Goal: Transaction & Acquisition: Book appointment/travel/reservation

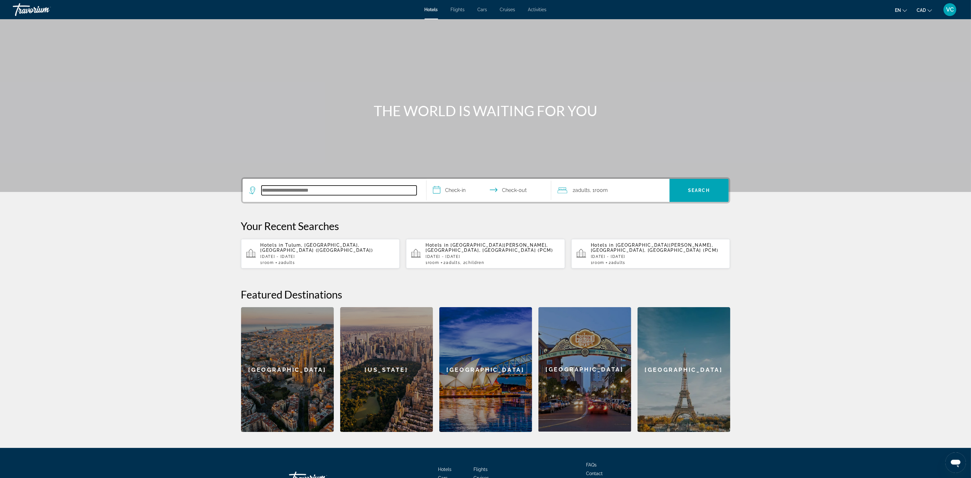
click at [279, 189] on input "Search hotel destination" at bounding box center [339, 190] width 155 height 10
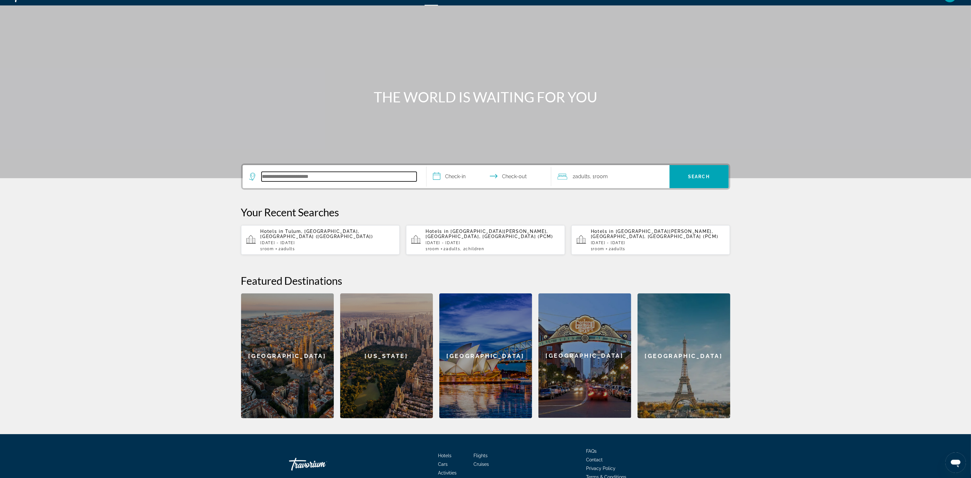
scroll to position [48, 0]
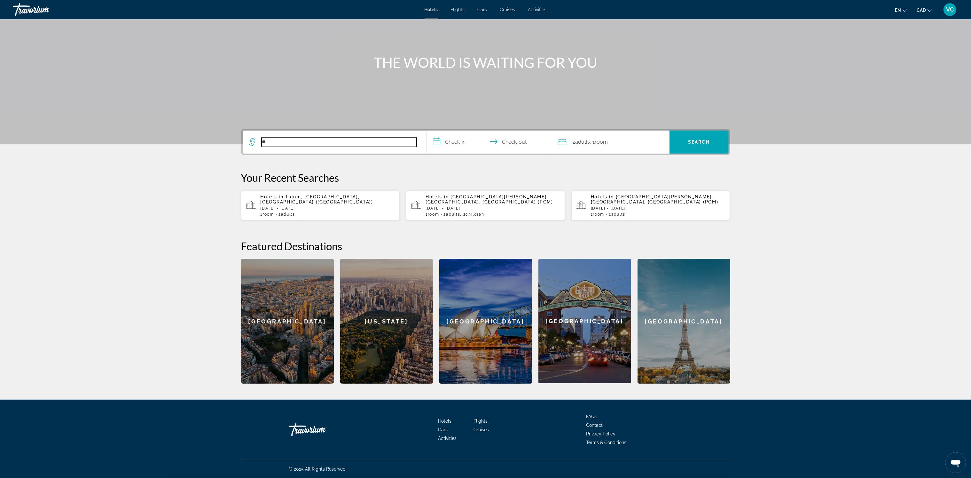
type input "*"
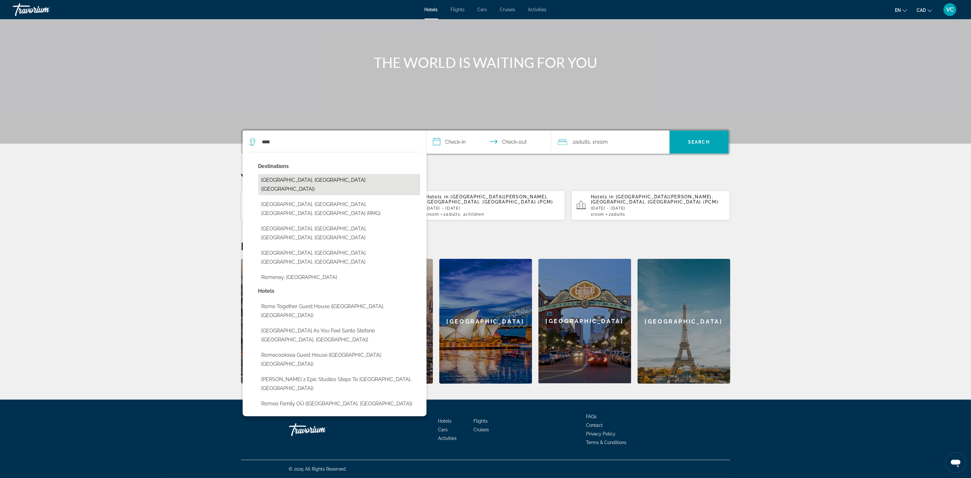
click at [286, 181] on button "[GEOGRAPHIC_DATA], [GEOGRAPHIC_DATA] ([GEOGRAPHIC_DATA])" at bounding box center [339, 184] width 162 height 21
type input "**********"
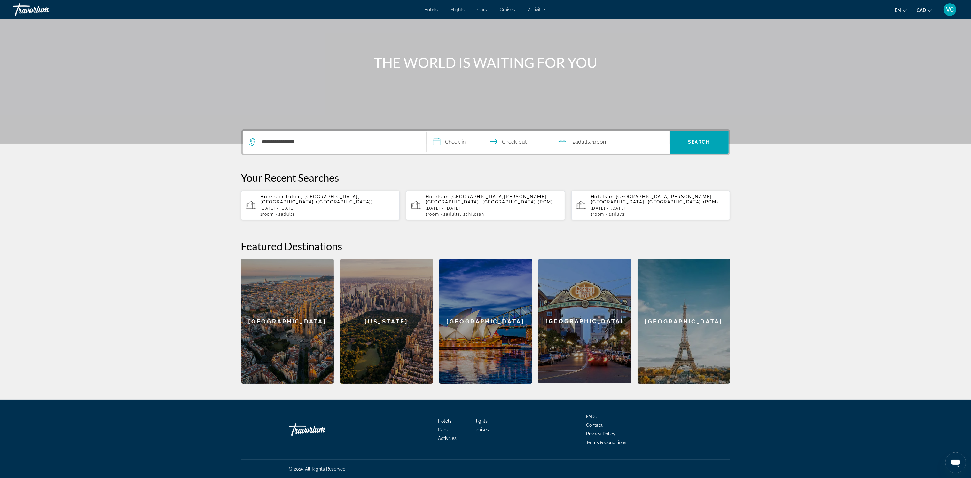
click at [456, 144] on input "**********" at bounding box center [490, 142] width 127 height 25
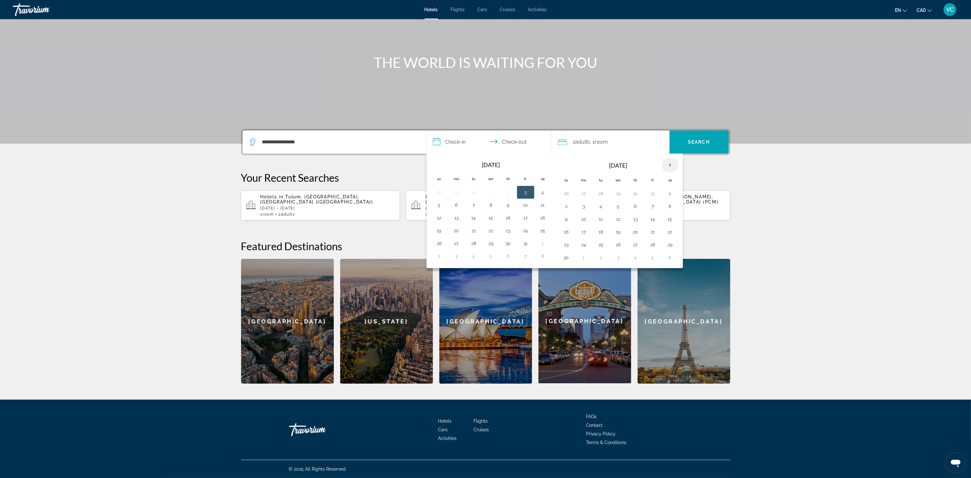
click at [672, 162] on th "Next month" at bounding box center [670, 165] width 17 height 14
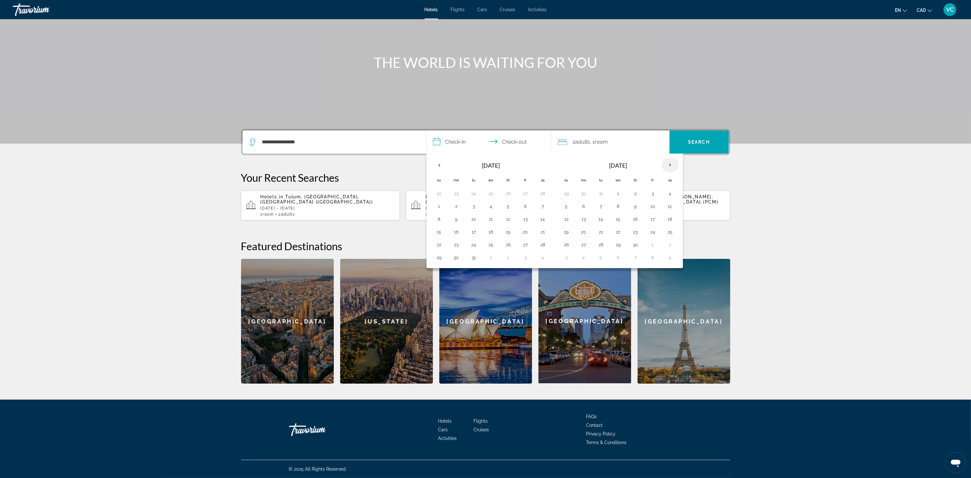
click at [672, 162] on th "Next month" at bounding box center [670, 165] width 17 height 14
click at [584, 220] on button "15" at bounding box center [584, 219] width 10 height 9
click at [657, 218] on button "19" at bounding box center [653, 219] width 10 height 9
type input "**********"
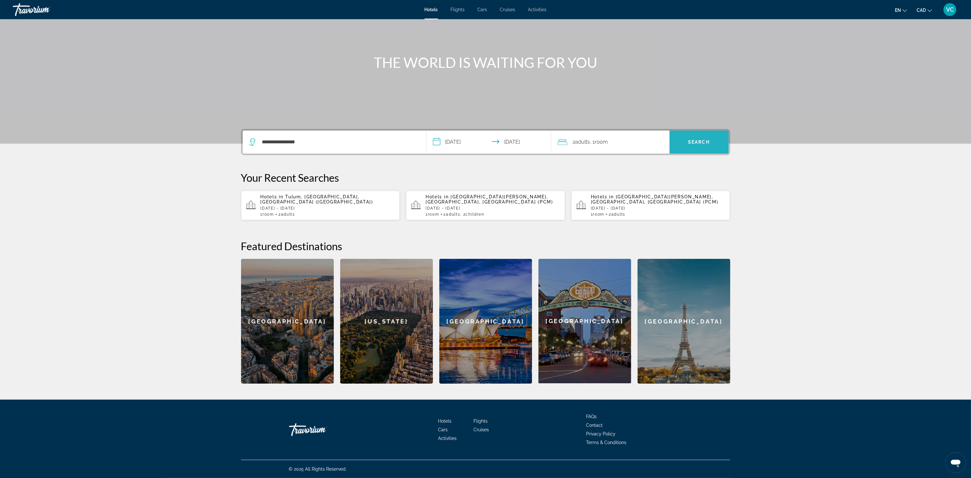
click at [687, 140] on span "Search" at bounding box center [699, 141] width 59 height 15
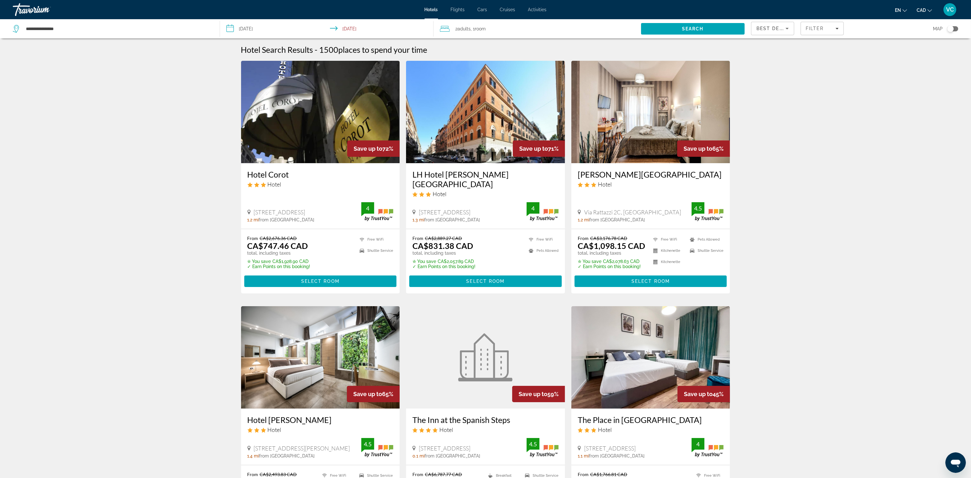
click at [319, 124] on img "Main content" at bounding box center [320, 112] width 159 height 102
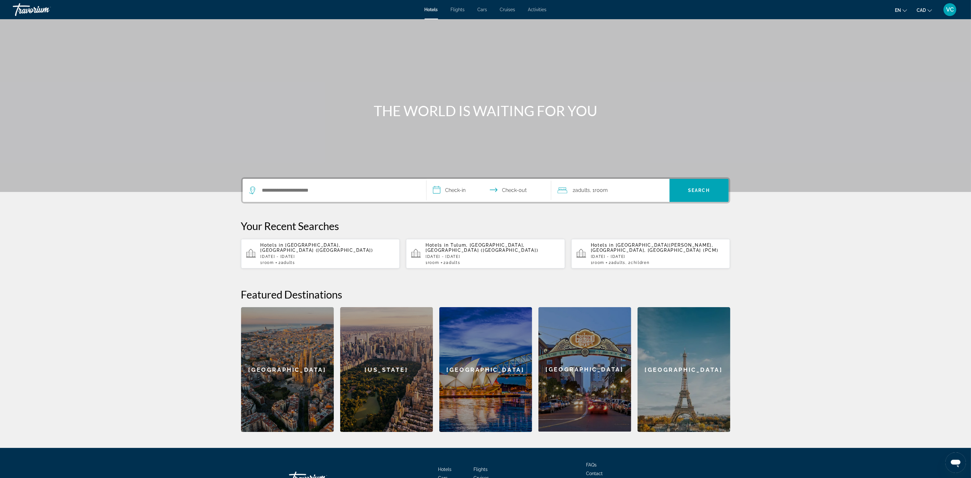
click at [319, 248] on span "[GEOGRAPHIC_DATA], [GEOGRAPHIC_DATA] ([GEOGRAPHIC_DATA])" at bounding box center [317, 247] width 113 height 10
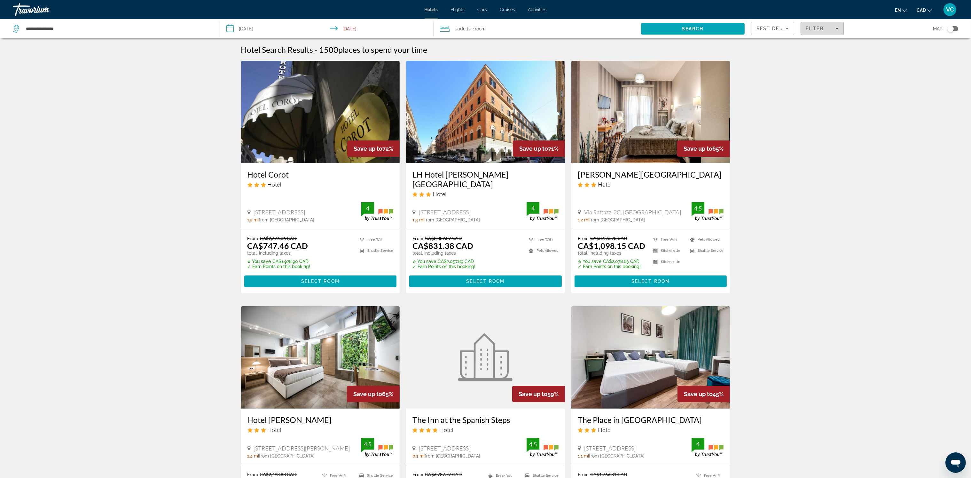
click at [815, 30] on span "Filter" at bounding box center [815, 28] width 18 height 5
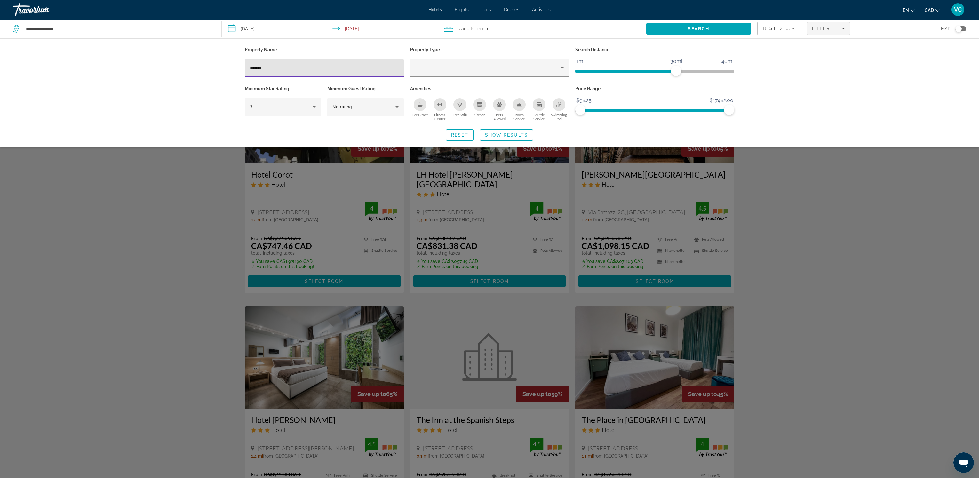
type input "*******"
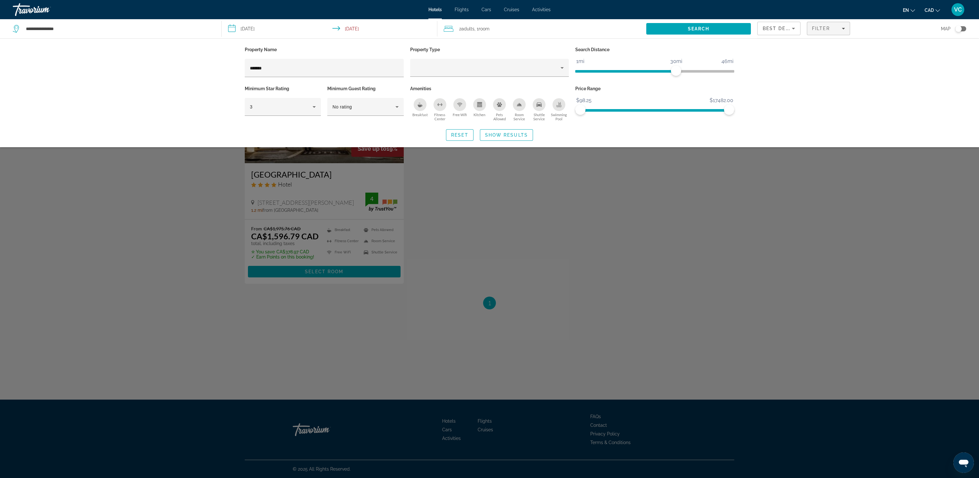
click at [276, 326] on div "Search widget" at bounding box center [489, 287] width 979 height 382
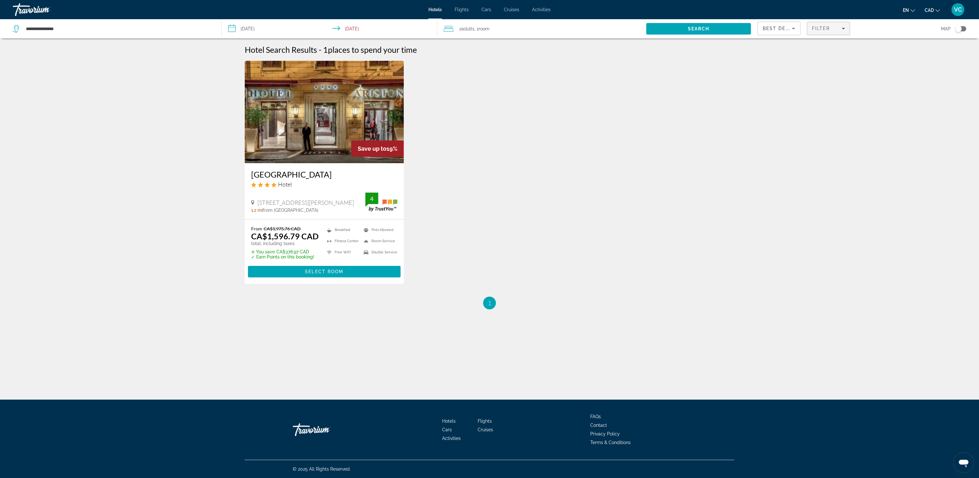
click at [822, 32] on span "Filters" at bounding box center [828, 28] width 43 height 15
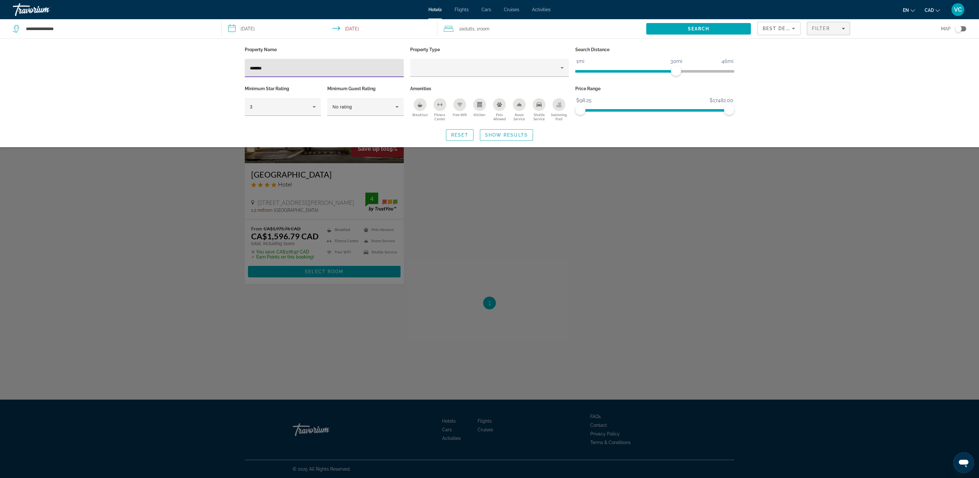
drag, startPoint x: 271, startPoint y: 65, endPoint x: 220, endPoint y: 67, distance: 51.2
click at [223, 68] on div "Property Name ******* Property Type Search Distance 1mi 46mi 30mi Minimum Star …" at bounding box center [489, 92] width 979 height 109
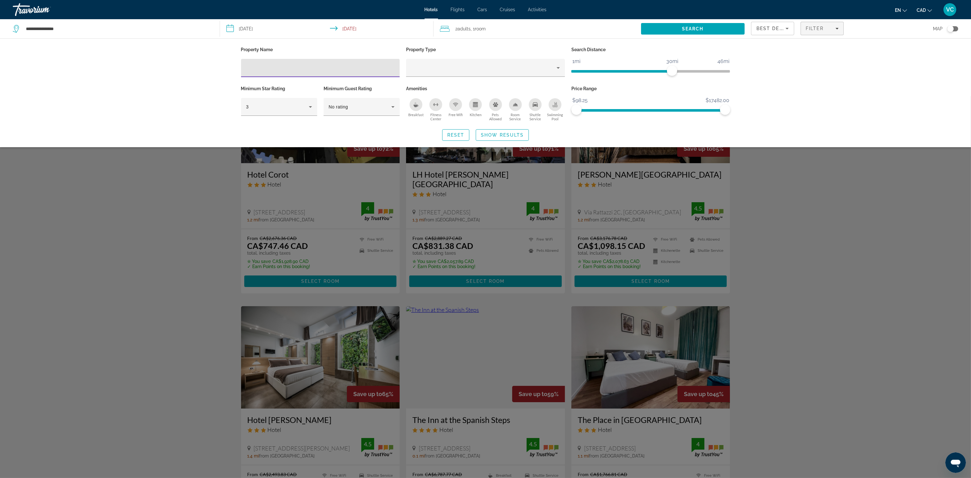
click at [184, 214] on div "Search widget" at bounding box center [485, 287] width 971 height 382
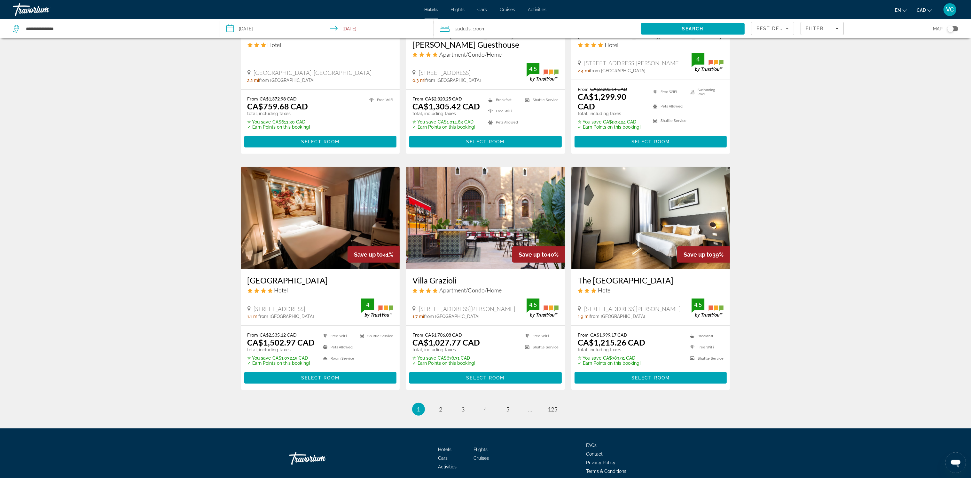
scroll to position [621, 0]
click at [295, 181] on img "Main content" at bounding box center [320, 217] width 159 height 102
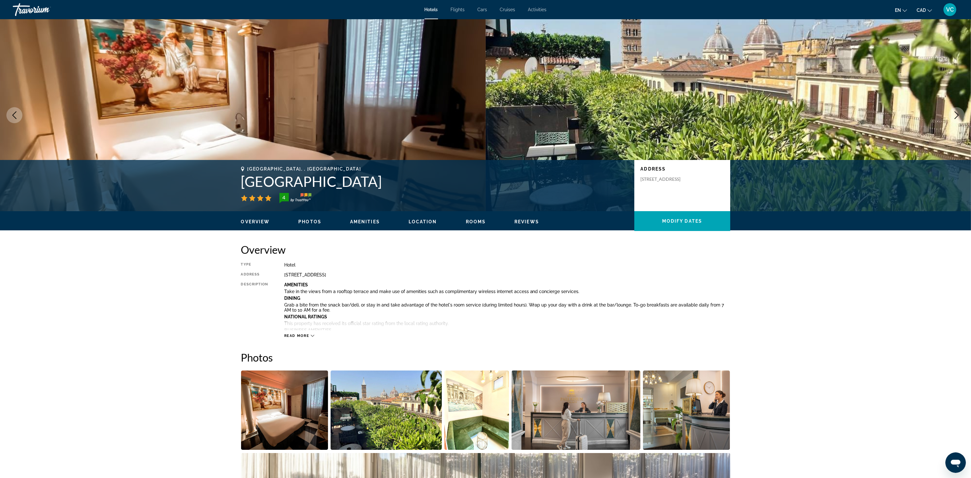
drag, startPoint x: 244, startPoint y: 179, endPoint x: 385, endPoint y: 177, distance: 141.3
click at [385, 177] on h1 "[GEOGRAPHIC_DATA]" at bounding box center [434, 181] width 387 height 17
copy h1 "[GEOGRAPHIC_DATA]"
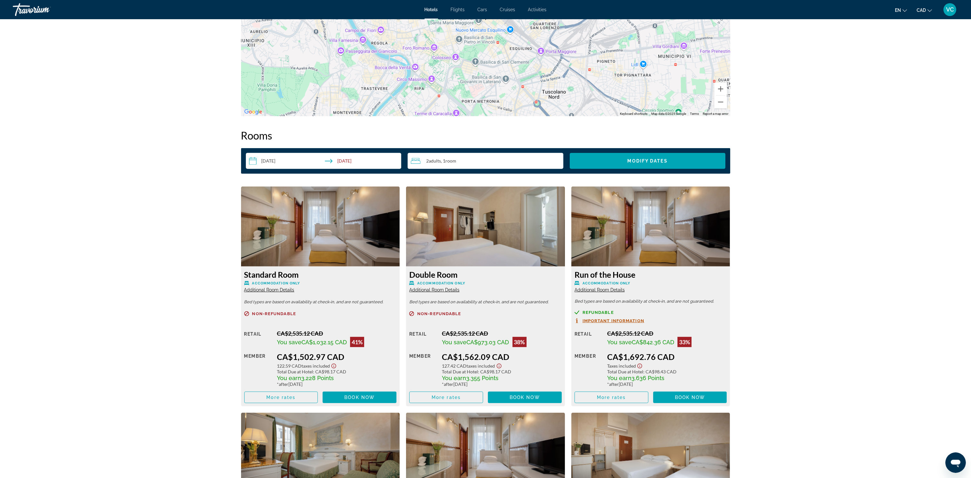
scroll to position [719, 0]
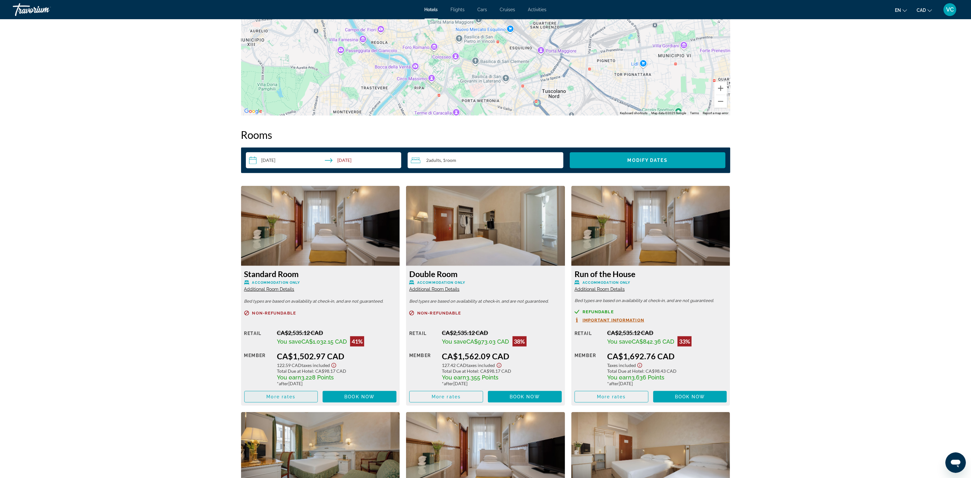
click at [294, 397] on span "More rates" at bounding box center [280, 396] width 29 height 5
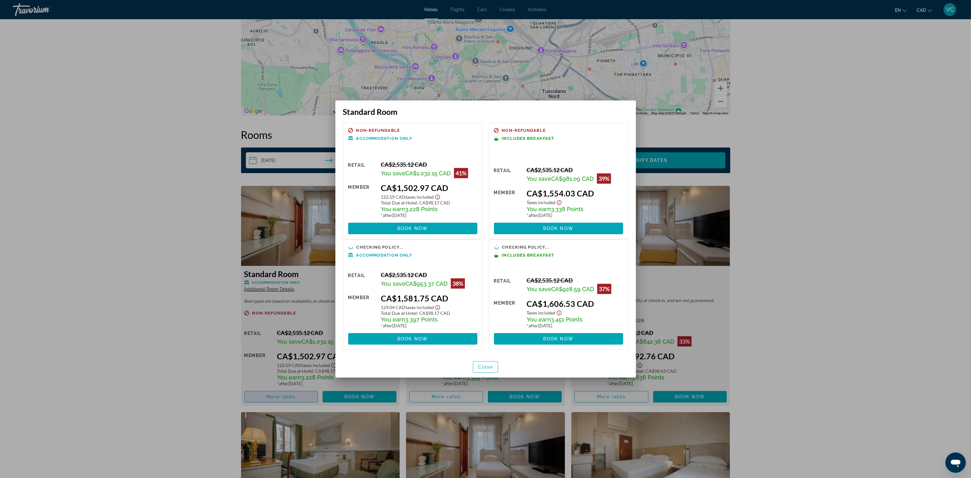
scroll to position [0, 0]
click at [558, 225] on span "Book now" at bounding box center [558, 227] width 30 height 5
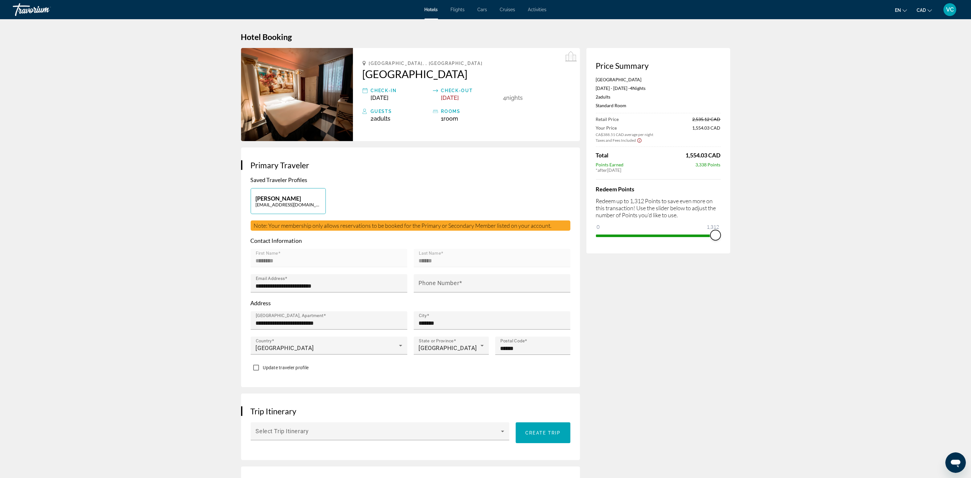
drag, startPoint x: 601, startPoint y: 232, endPoint x: 742, endPoint y: 233, distance: 140.7
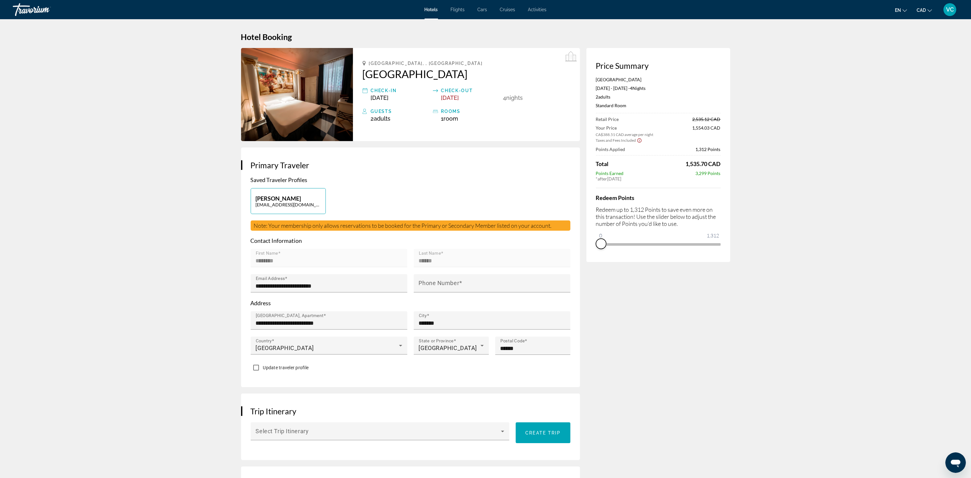
drag, startPoint x: 717, startPoint y: 248, endPoint x: 568, endPoint y: 247, distance: 149.3
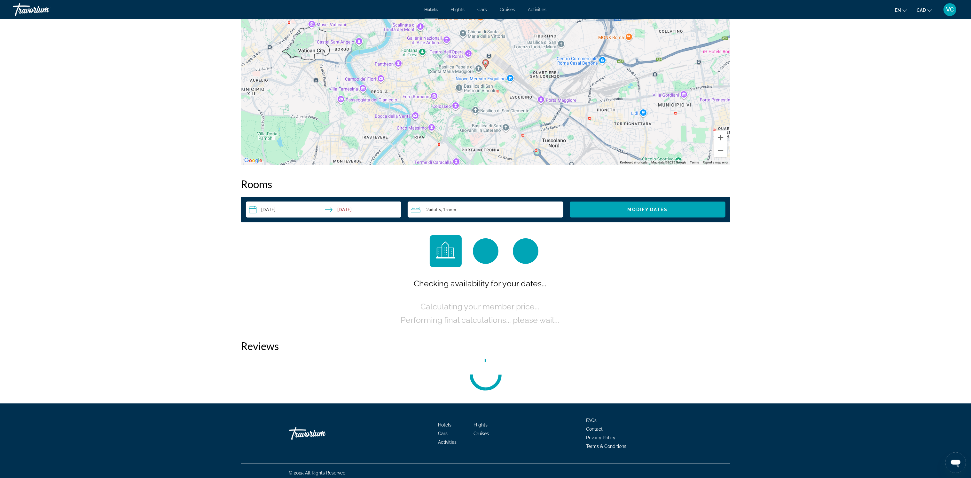
scroll to position [671, 0]
click at [274, 208] on input "**********" at bounding box center [325, 210] width 158 height 18
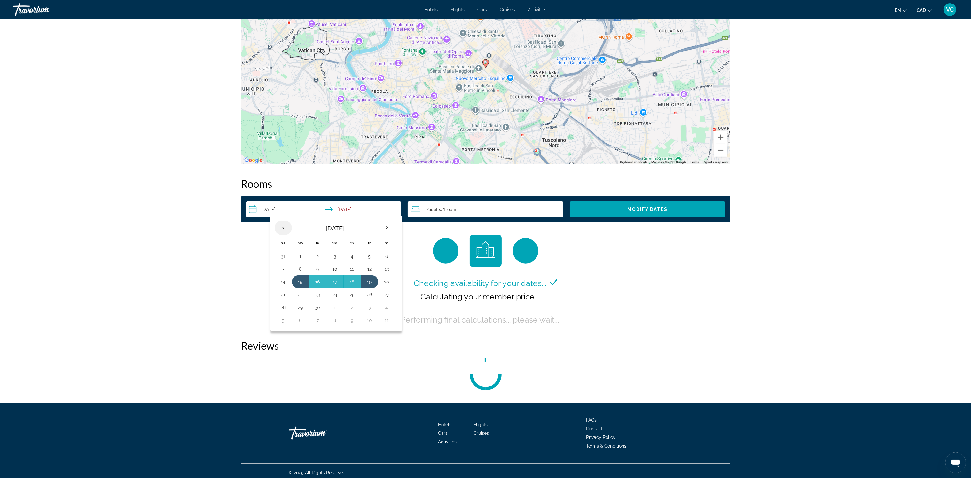
click at [284, 228] on th "Previous month" at bounding box center [283, 228] width 17 height 14
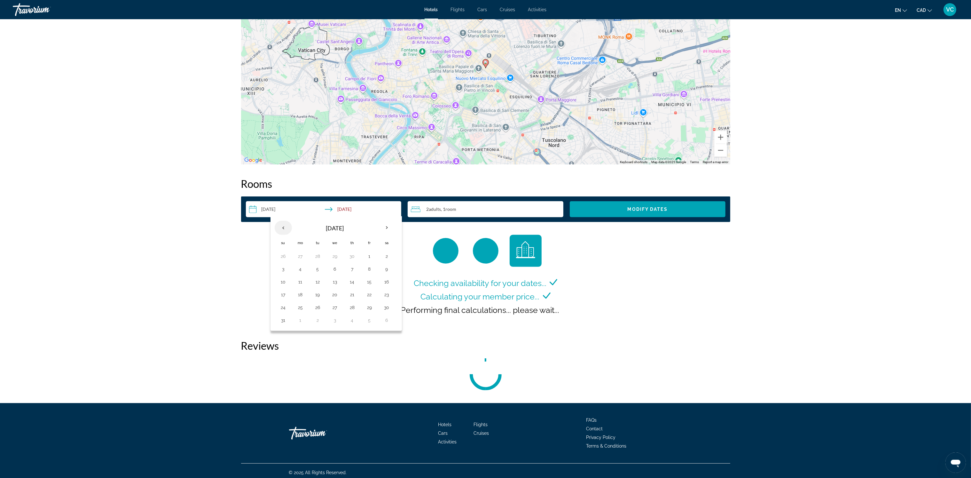
click at [284, 228] on th "Previous month" at bounding box center [283, 228] width 17 height 14
click at [333, 295] on button "22" at bounding box center [335, 294] width 10 height 9
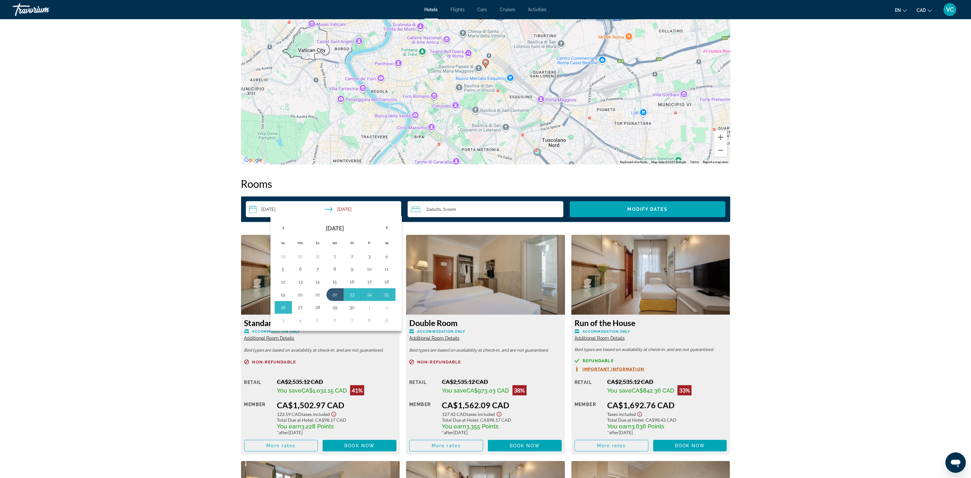
click at [301, 306] on button "27" at bounding box center [300, 307] width 10 height 9
type input "**********"
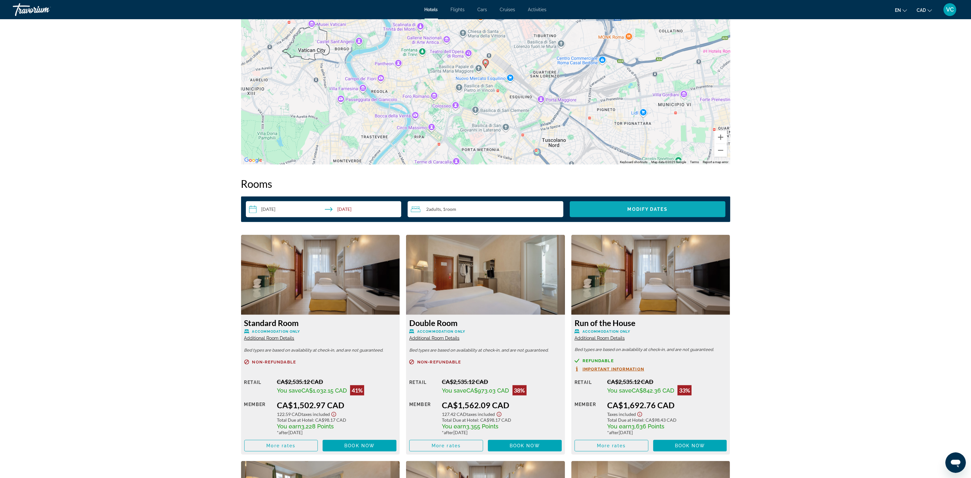
click at [625, 208] on span "Search widget" at bounding box center [648, 208] width 156 height 15
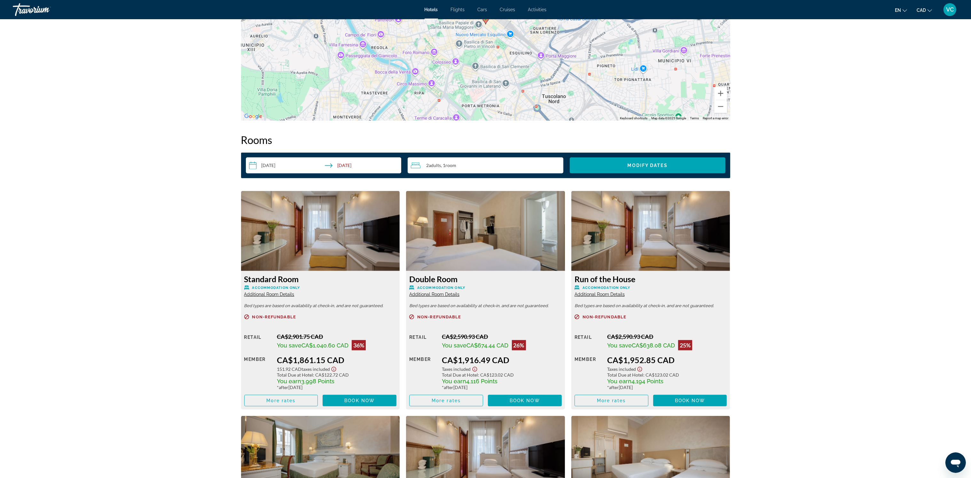
scroll to position [714, 0]
click at [292, 398] on span "More rates" at bounding box center [280, 400] width 29 height 5
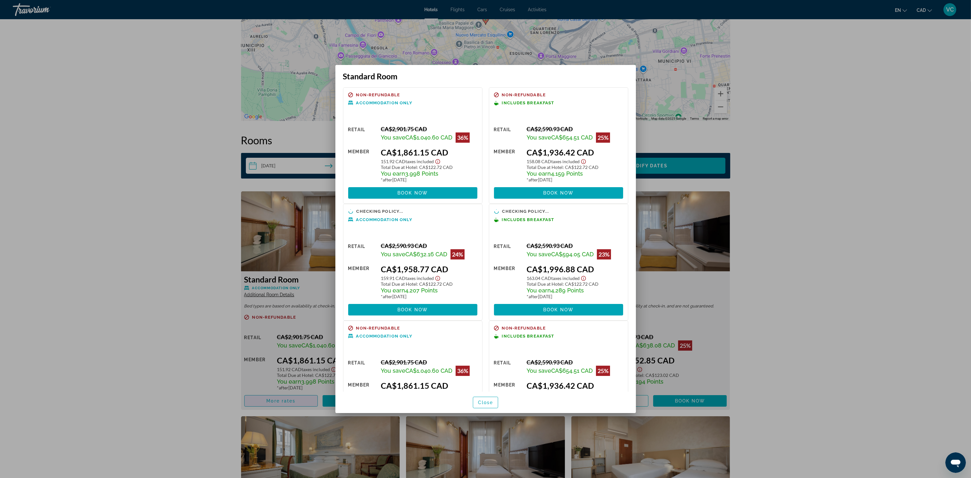
scroll to position [0, 0]
click at [856, 297] on div at bounding box center [485, 239] width 971 height 478
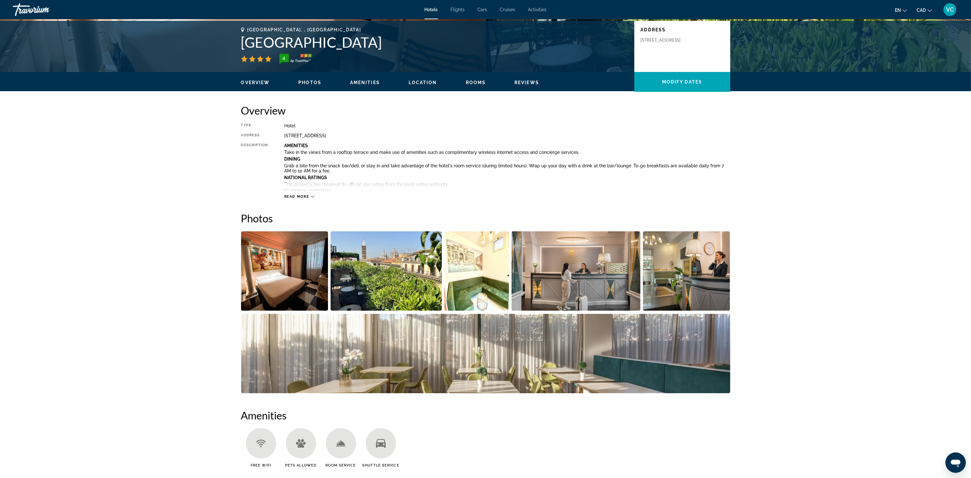
scroll to position [139, 0]
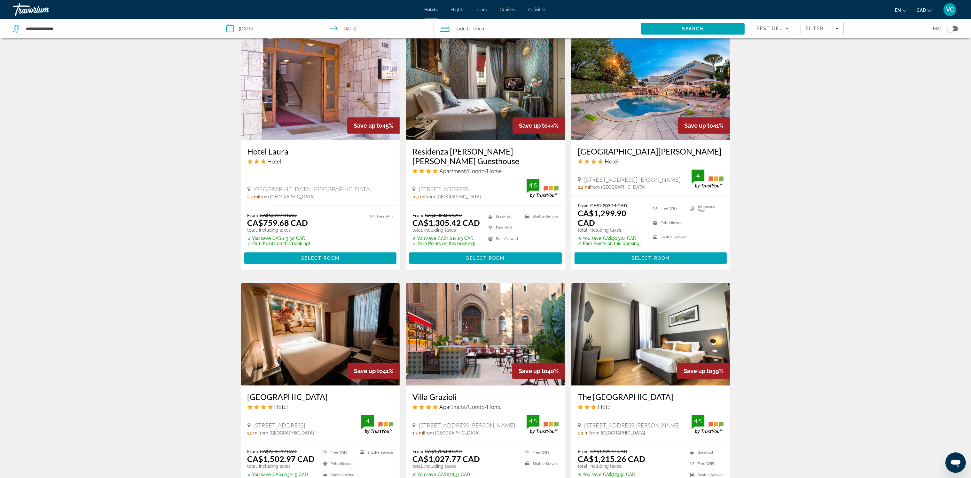
scroll to position [630, 0]
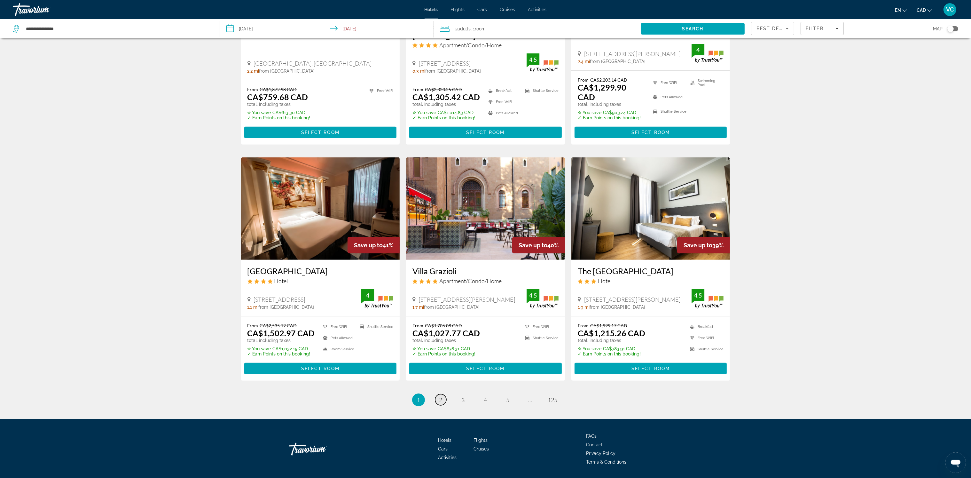
click at [441, 396] on span "2" at bounding box center [440, 399] width 3 height 7
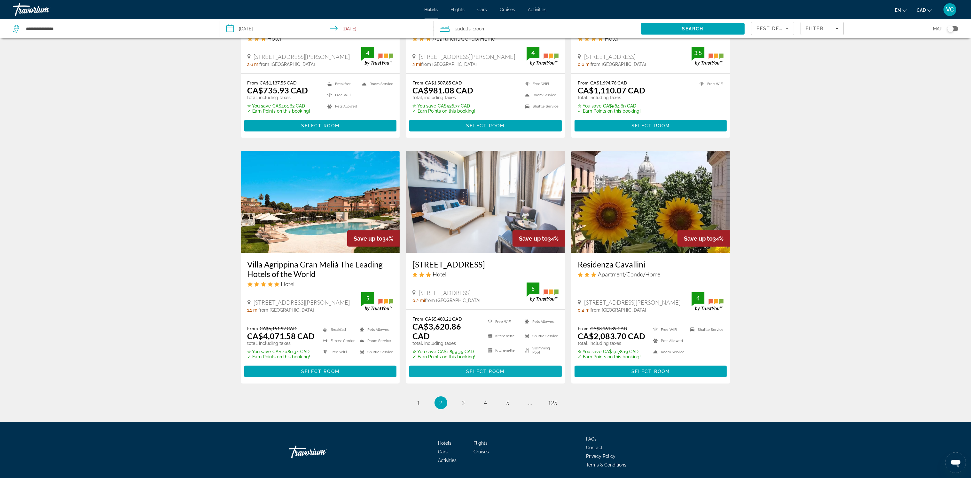
scroll to position [640, 0]
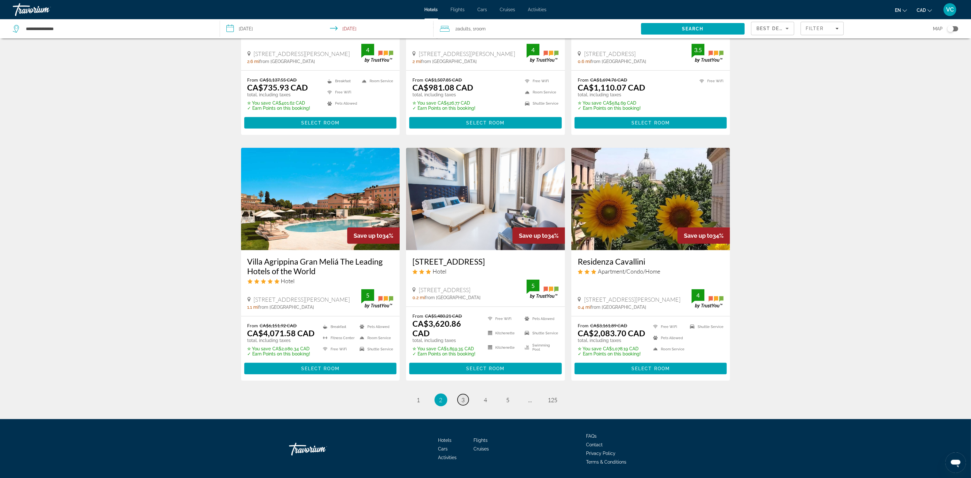
click at [462, 396] on span "3" at bounding box center [463, 399] width 3 height 7
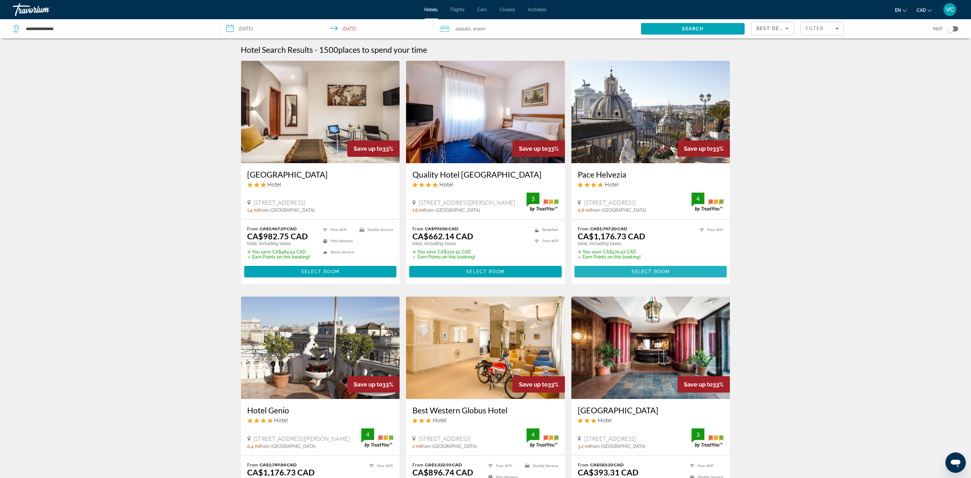
click at [644, 269] on span "Select Room" at bounding box center [651, 271] width 38 height 5
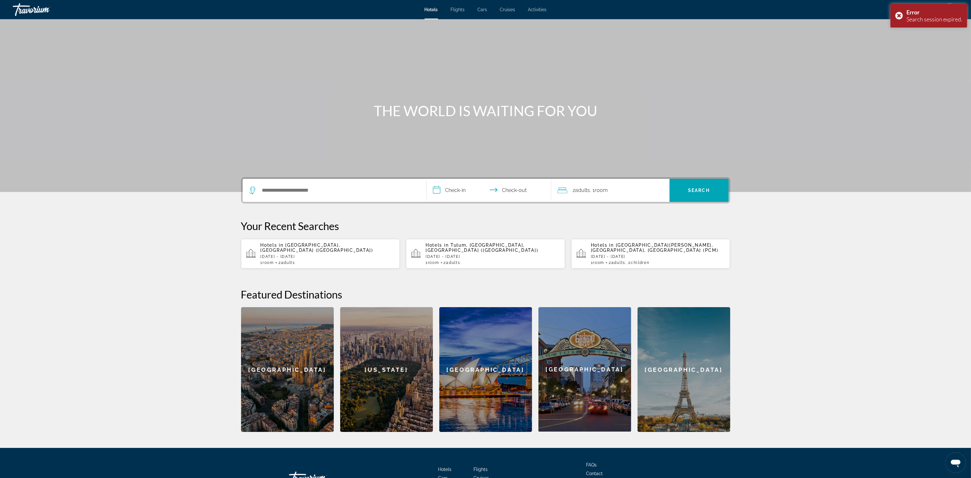
click at [295, 266] on app-hotels-recent-search "Hotels in [GEOGRAPHIC_DATA], [GEOGRAPHIC_DATA] ([GEOGRAPHIC_DATA]) [DATE] - [DA…" at bounding box center [320, 253] width 159 height 29
